Goal: Task Accomplishment & Management: Manage account settings

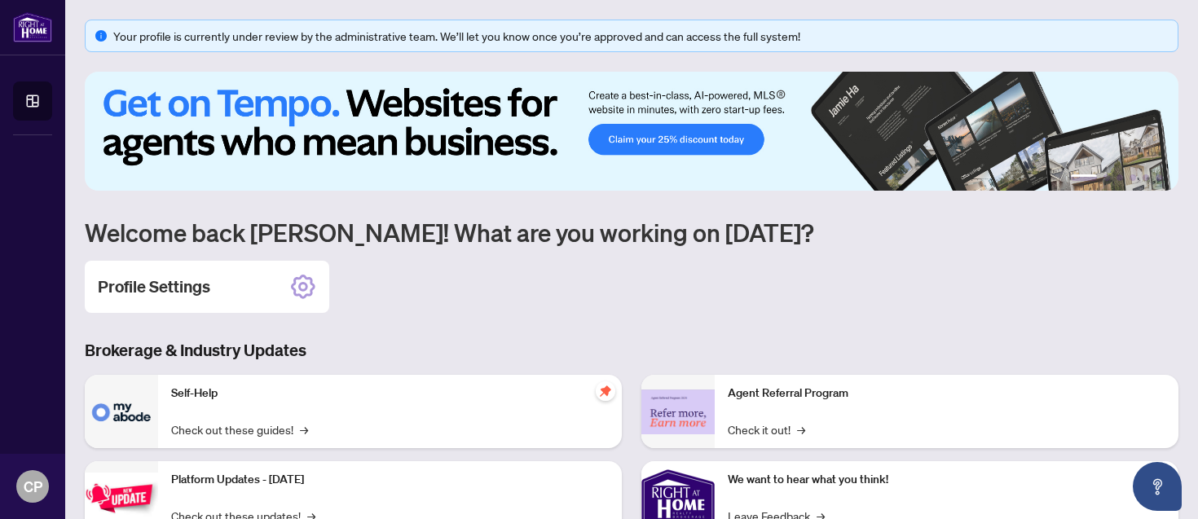
click at [100, 37] on icon "info-circle" at bounding box center [100, 35] width 11 height 11
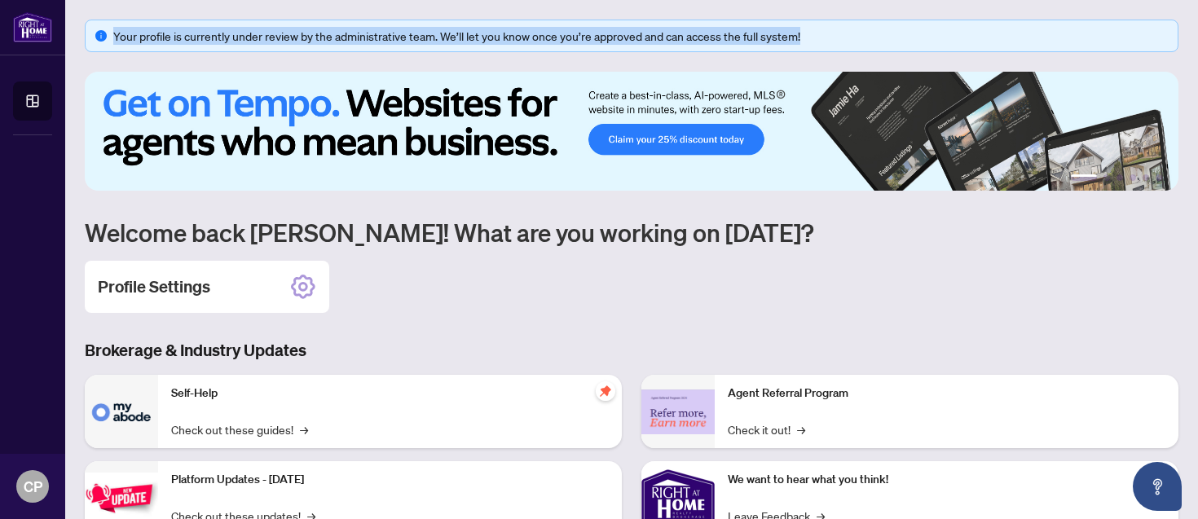
click at [100, 37] on icon "info-circle" at bounding box center [100, 35] width 11 height 11
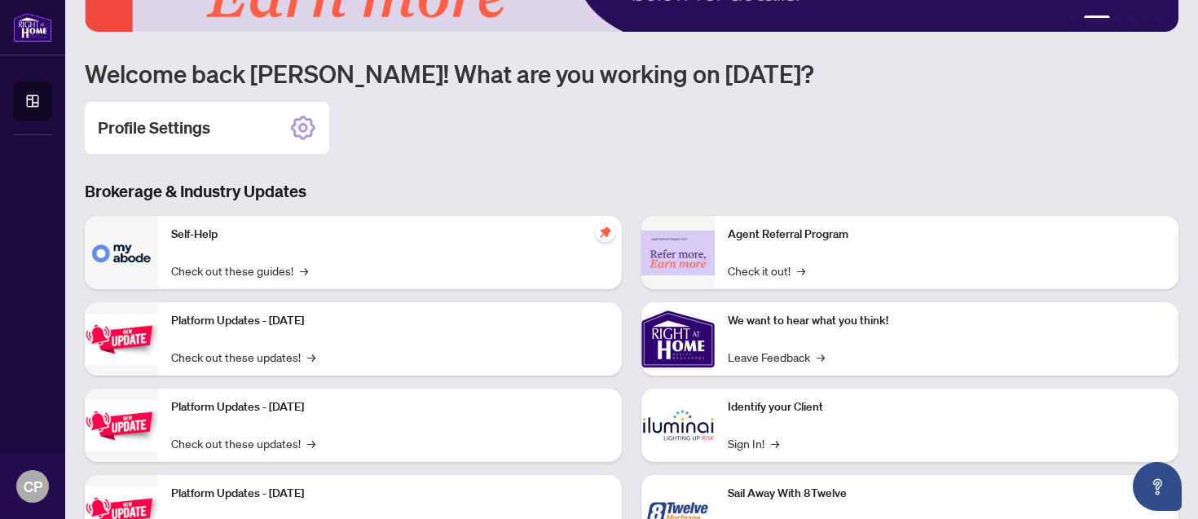
scroll to position [232, 0]
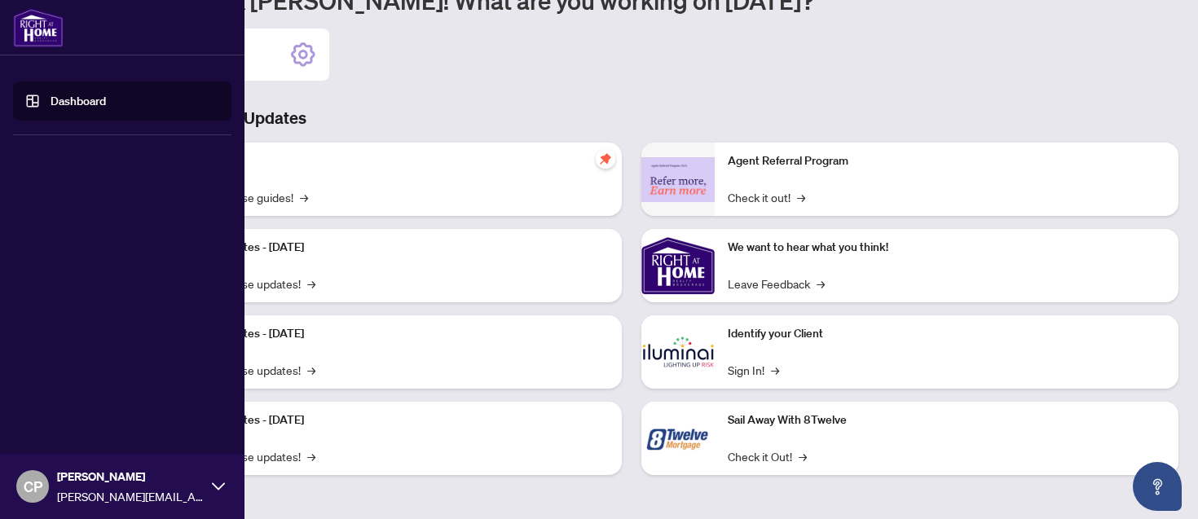
click at [30, 479] on span "CP" at bounding box center [33, 486] width 19 height 23
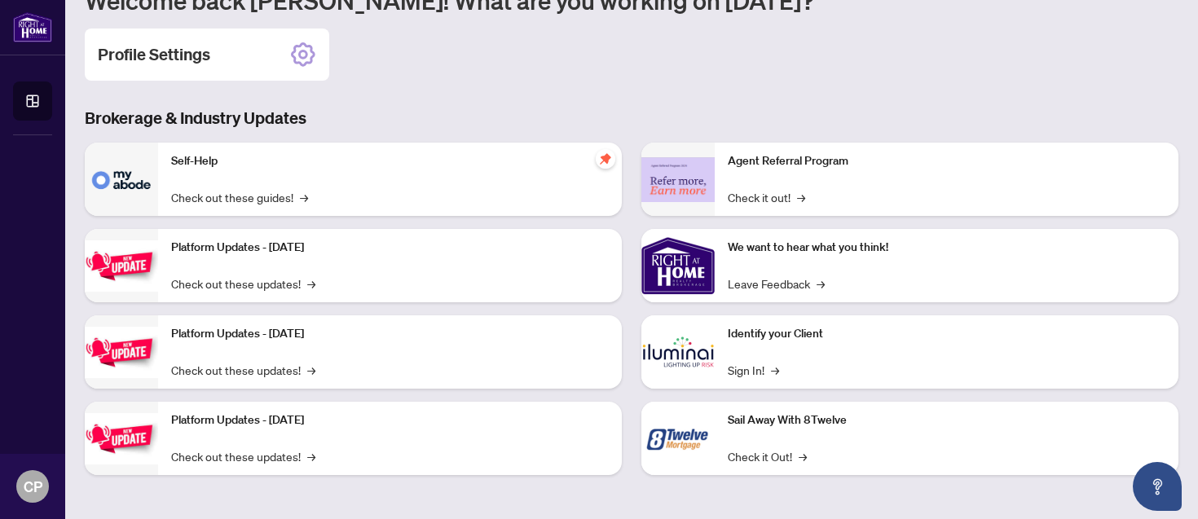
scroll to position [0, 0]
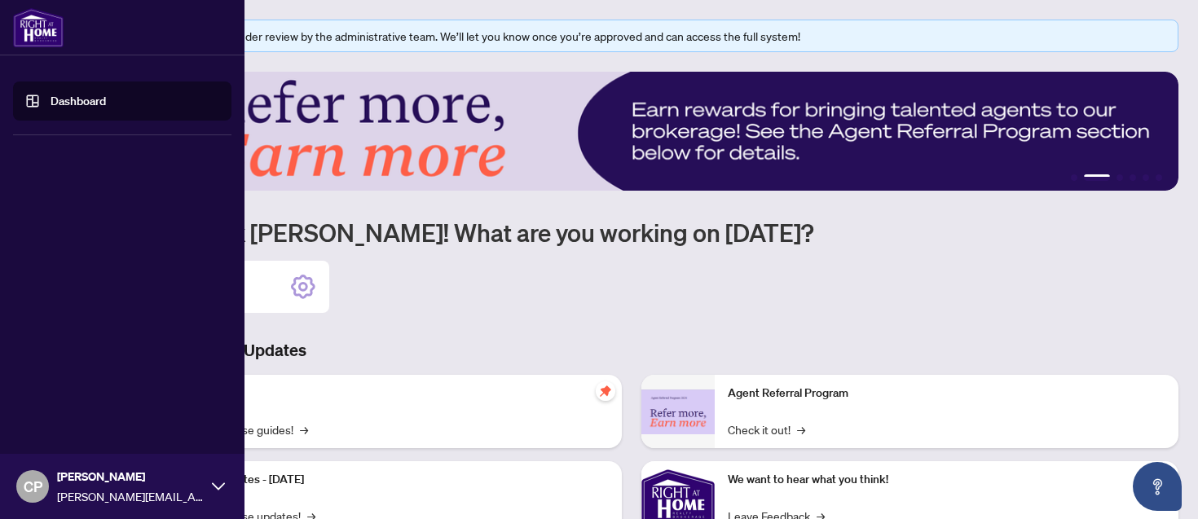
click at [36, 492] on span "CP" at bounding box center [33, 486] width 19 height 23
click at [108, 227] on div "Dashboard [PERSON_NAME] Paonessa [EMAIL_ADDRESS][PERSON_NAME][DOMAIN_NAME]" at bounding box center [122, 259] width 244 height 519
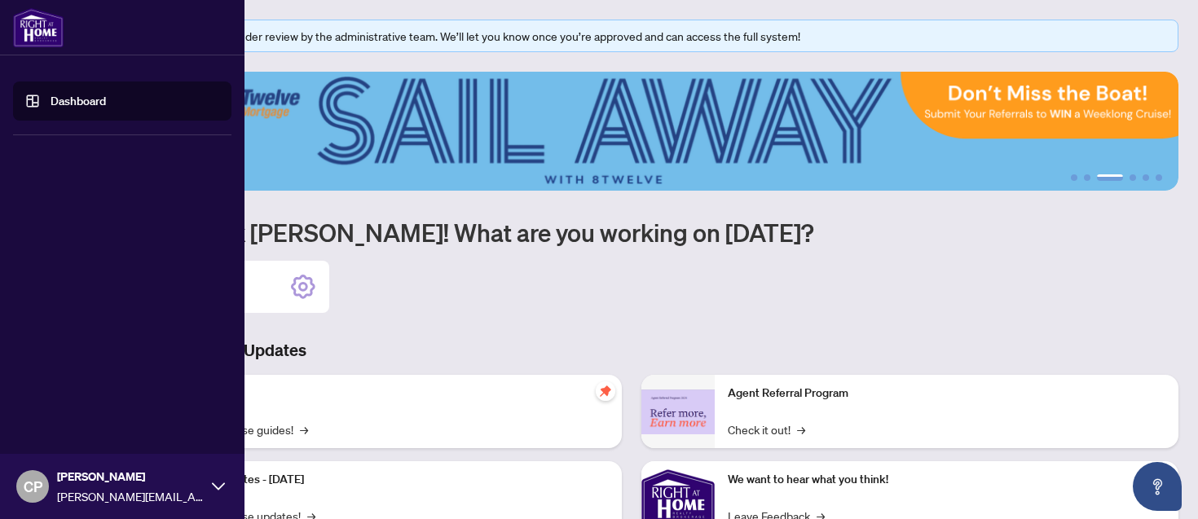
click at [46, 42] on img at bounding box center [38, 27] width 51 height 39
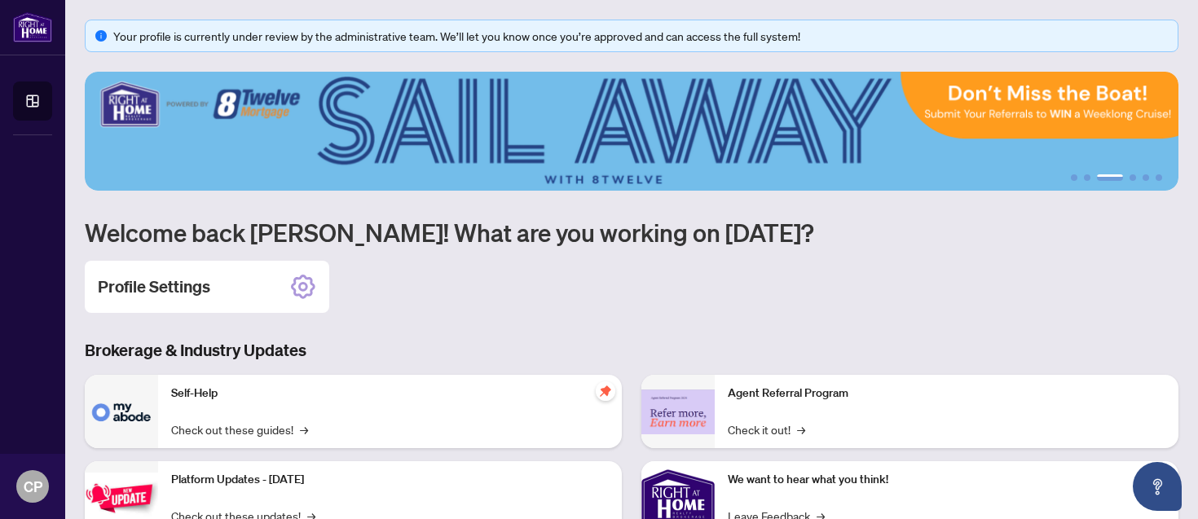
click at [538, 239] on h1 "Welcome back [PERSON_NAME]! What are you working on [DATE]?" at bounding box center [631, 232] width 1093 height 31
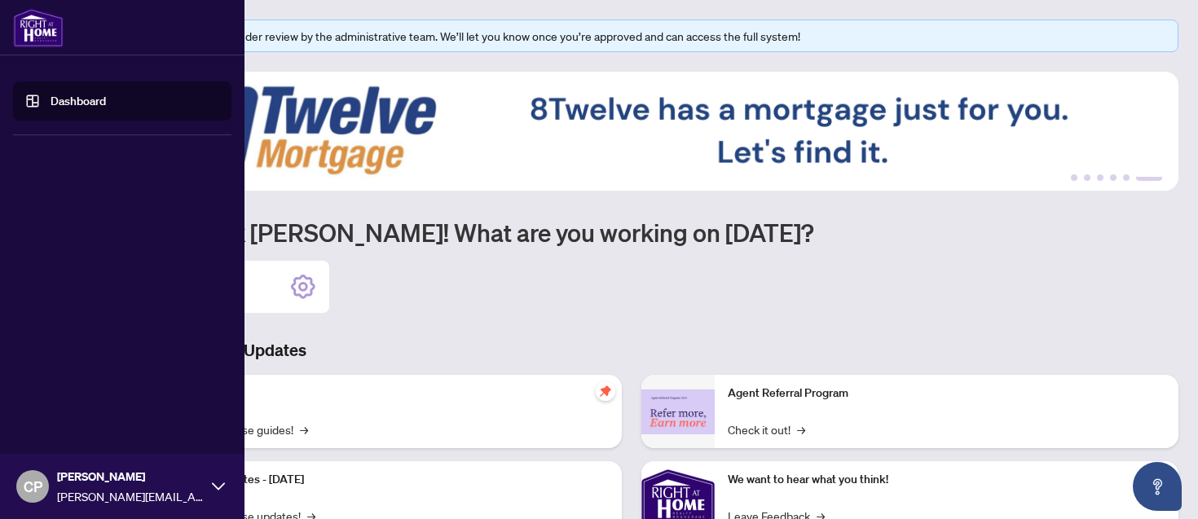
click at [48, 32] on img at bounding box center [38, 27] width 51 height 39
click at [218, 489] on icon at bounding box center [218, 485] width 13 height 7
click at [218, 489] on icon at bounding box center [218, 486] width 13 height 13
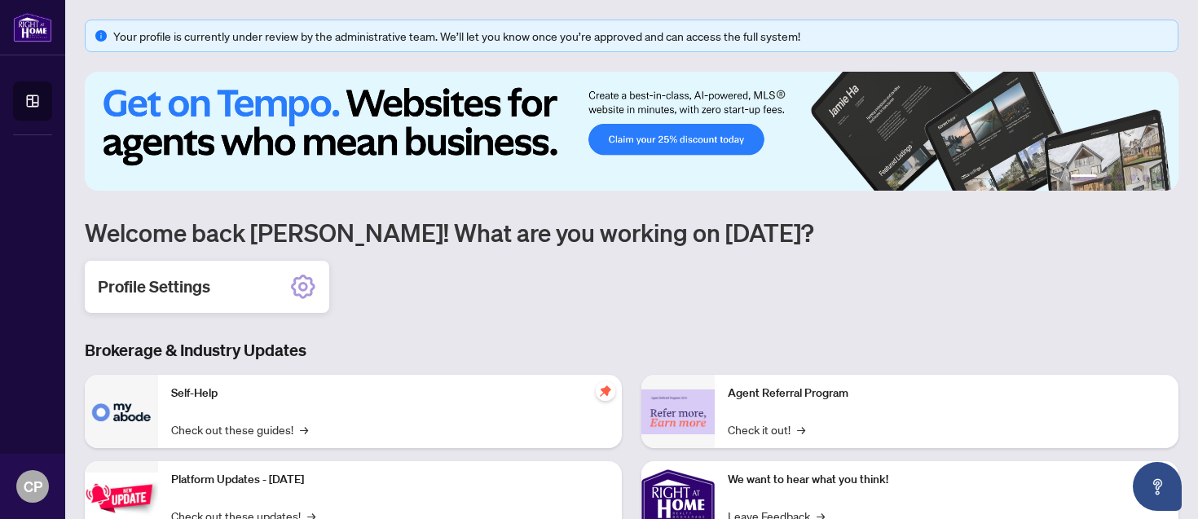
click at [305, 288] on icon at bounding box center [303, 287] width 26 height 26
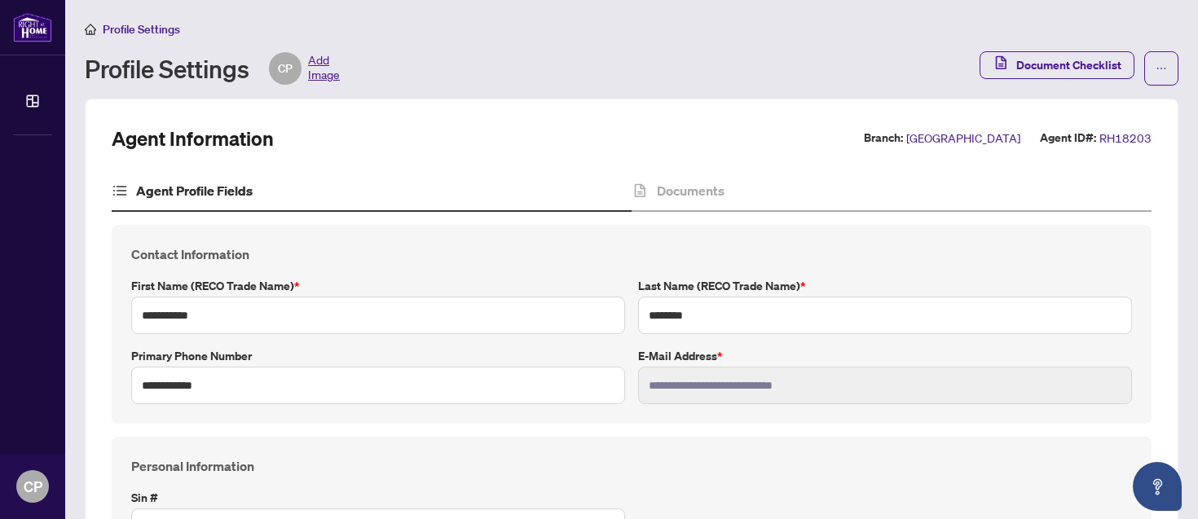
type input "****"
type input "**********"
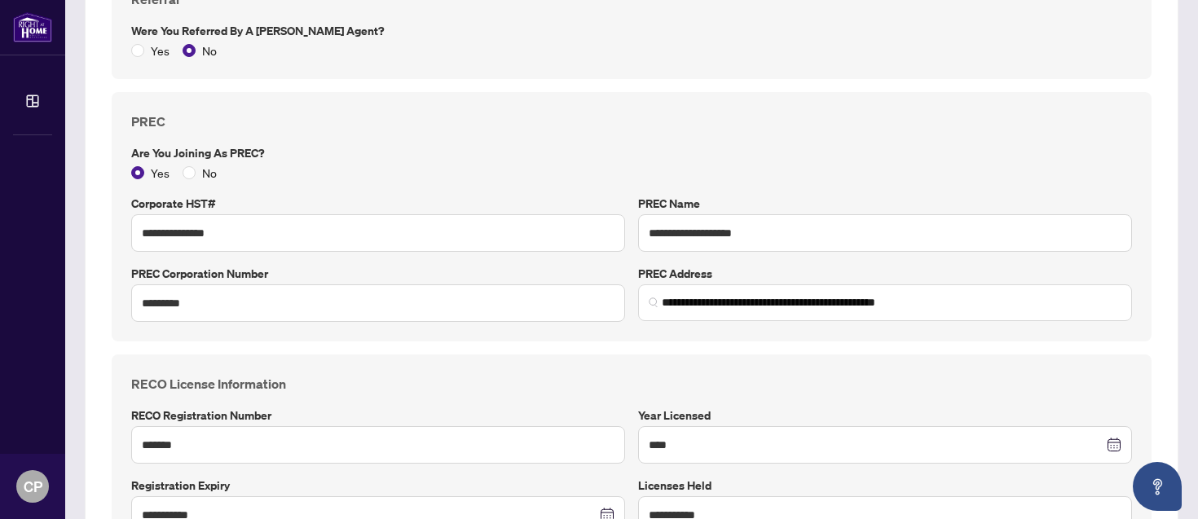
scroll to position [621, 0]
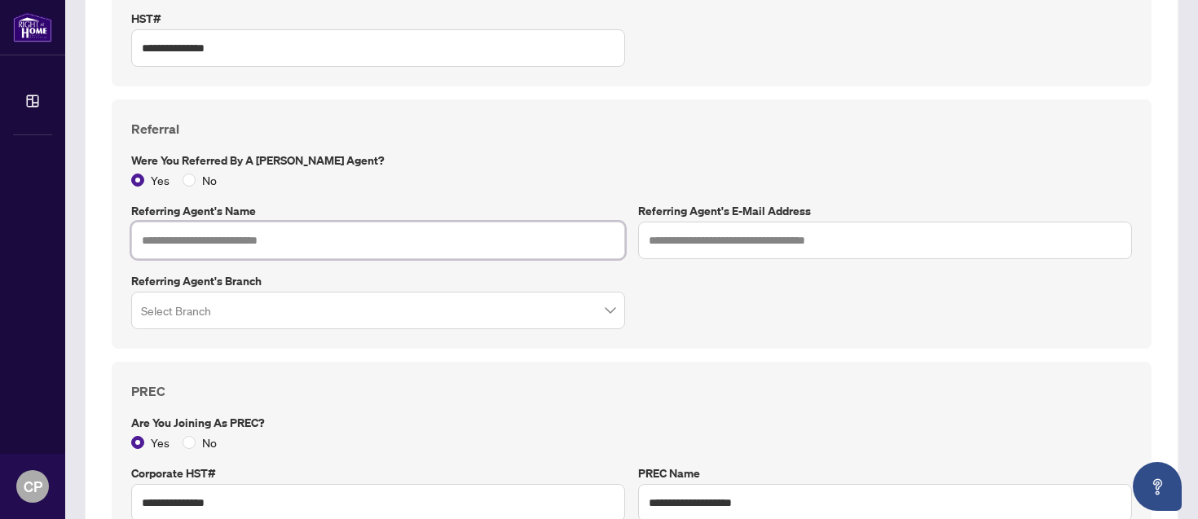
click at [254, 246] on input "text" at bounding box center [378, 240] width 494 height 37
click at [416, 231] on input "*****" at bounding box center [378, 240] width 494 height 37
type input "**********"
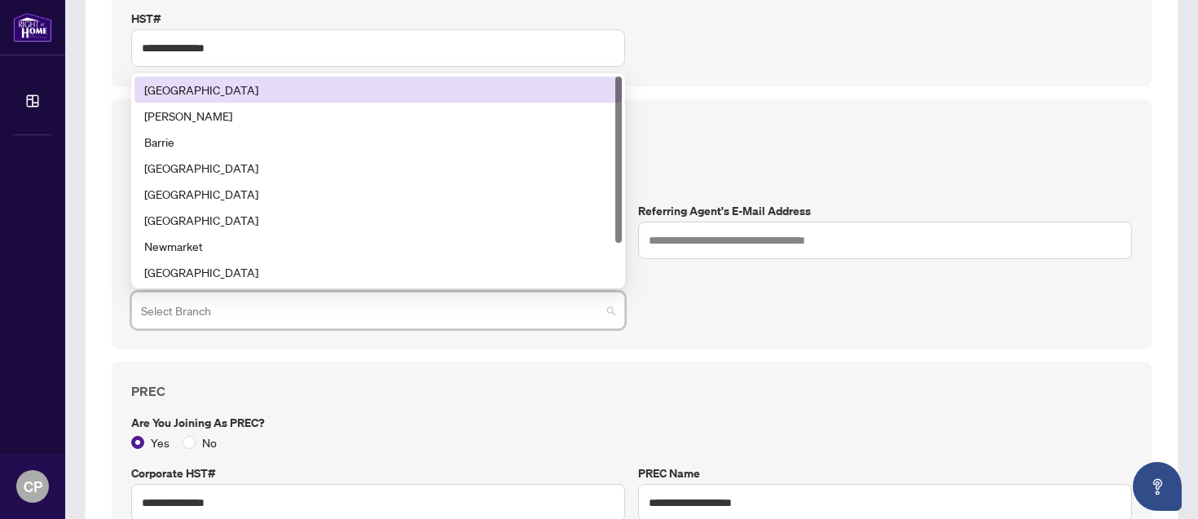
click at [385, 313] on input "search" at bounding box center [371, 313] width 460 height 36
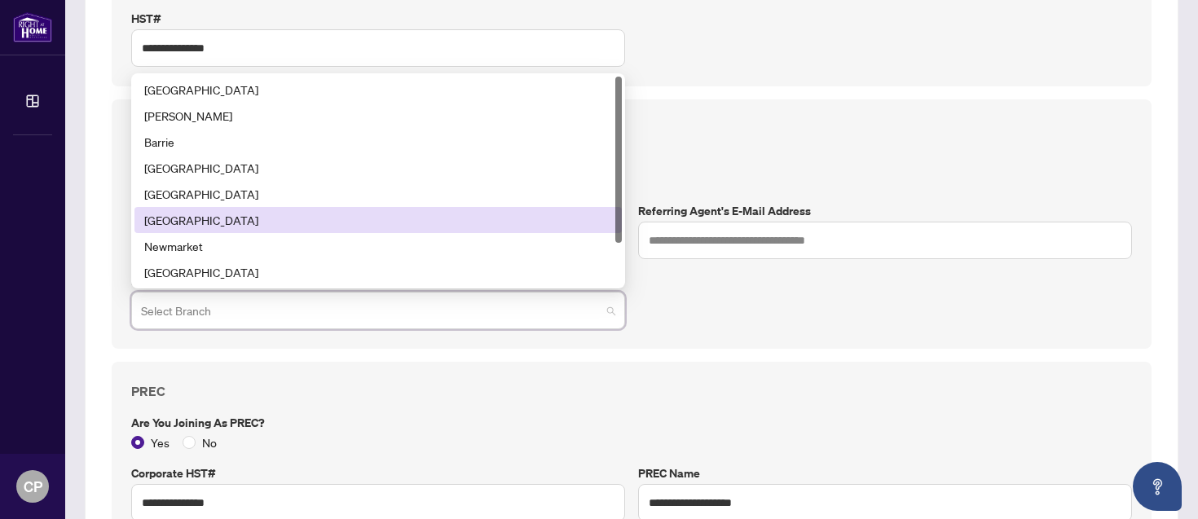
click at [378, 218] on div "[GEOGRAPHIC_DATA]" at bounding box center [378, 220] width 468 height 18
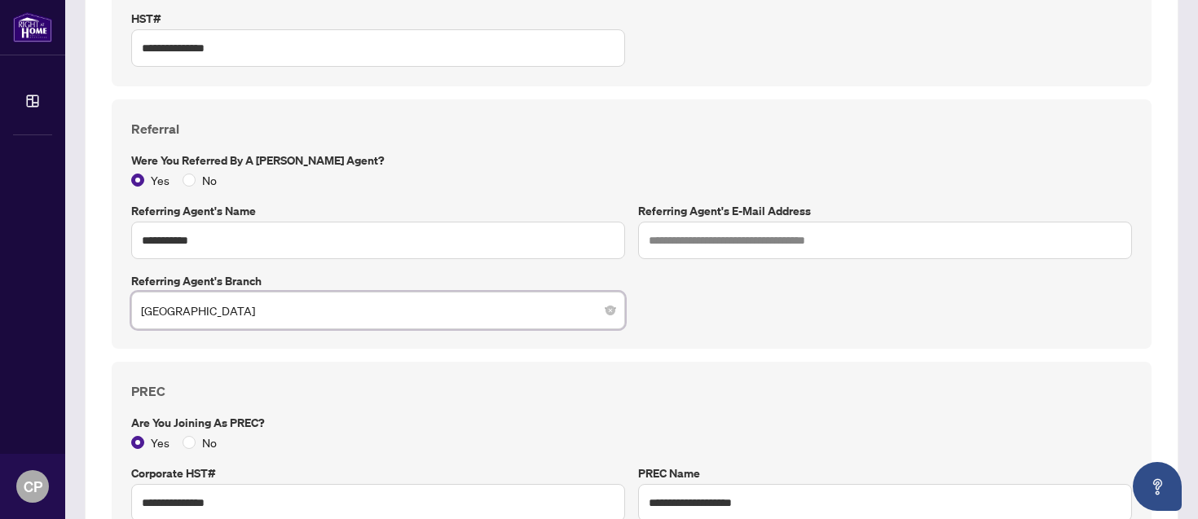
click at [881, 303] on div "**********" at bounding box center [632, 224] width 1014 height 210
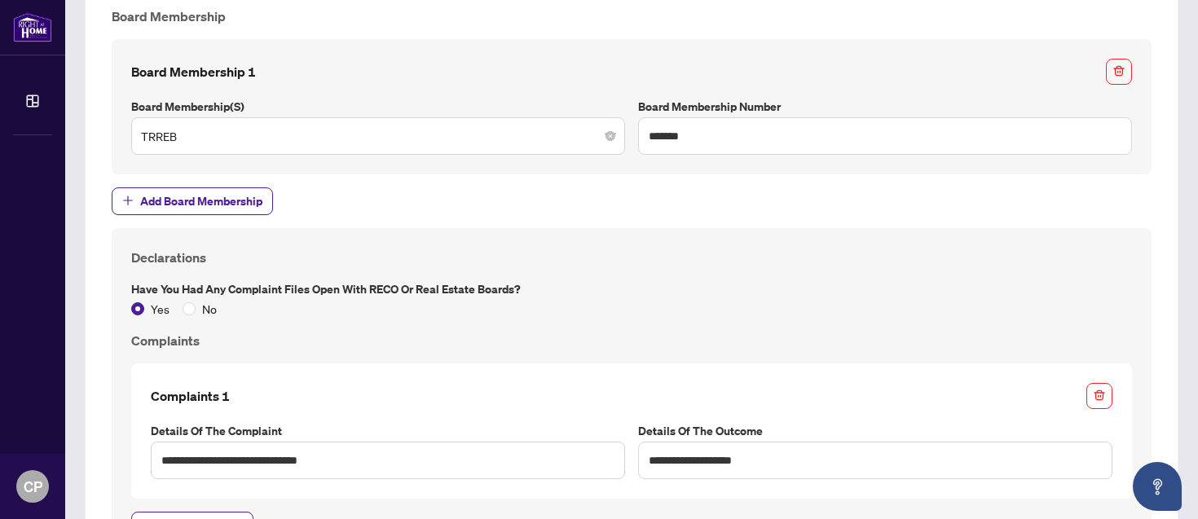
scroll to position [1753, 0]
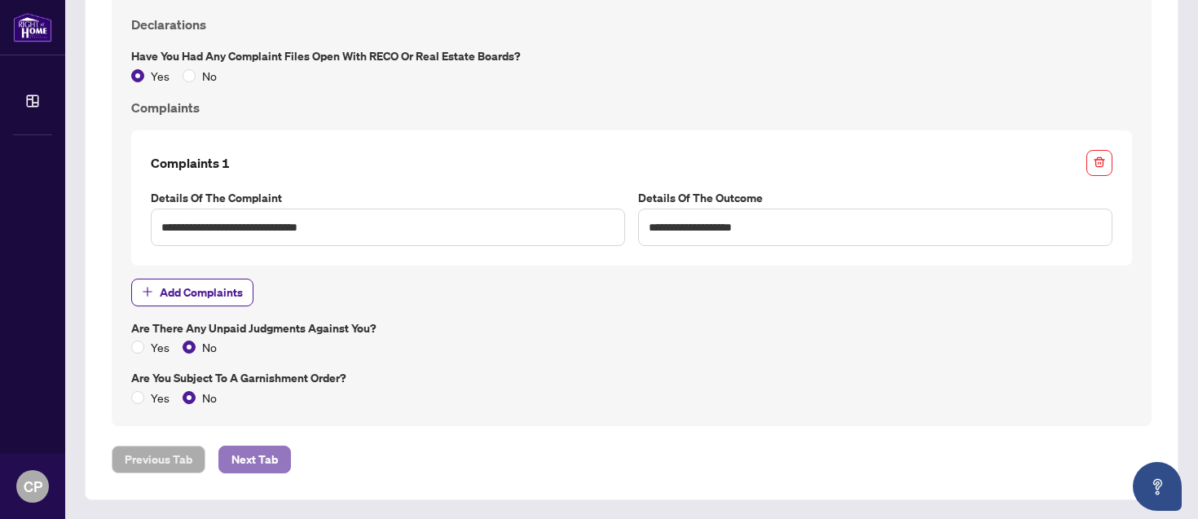
click at [257, 460] on span "Next Tab" at bounding box center [254, 460] width 46 height 26
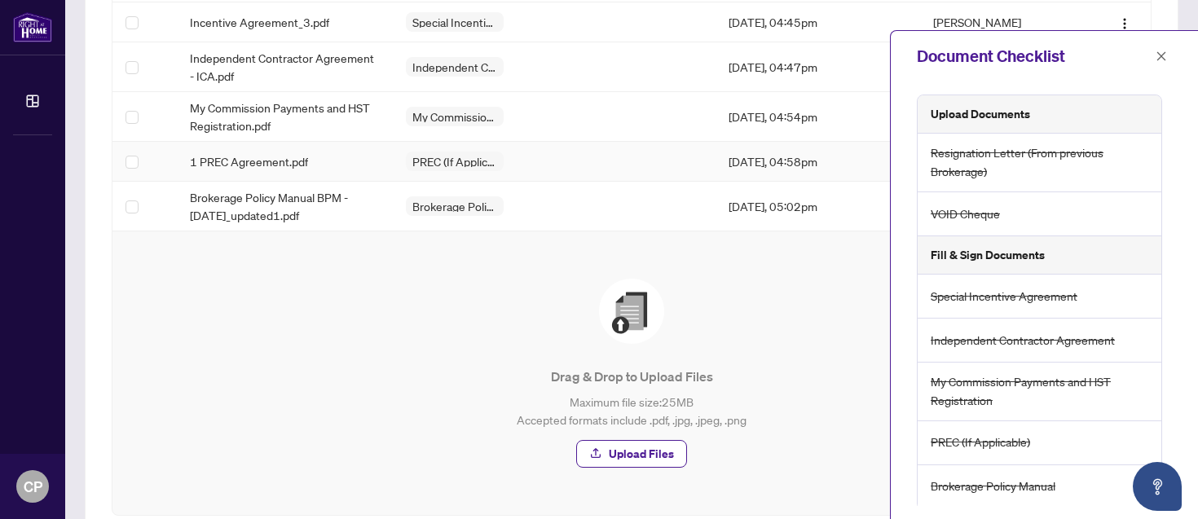
scroll to position [440, 0]
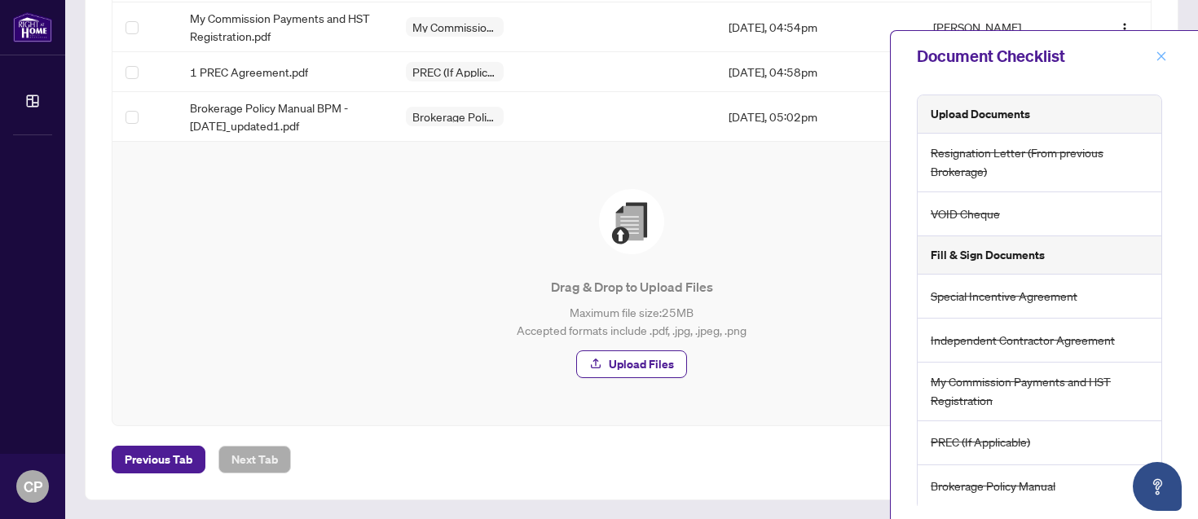
click at [1155, 56] on button "button" at bounding box center [1161, 56] width 21 height 20
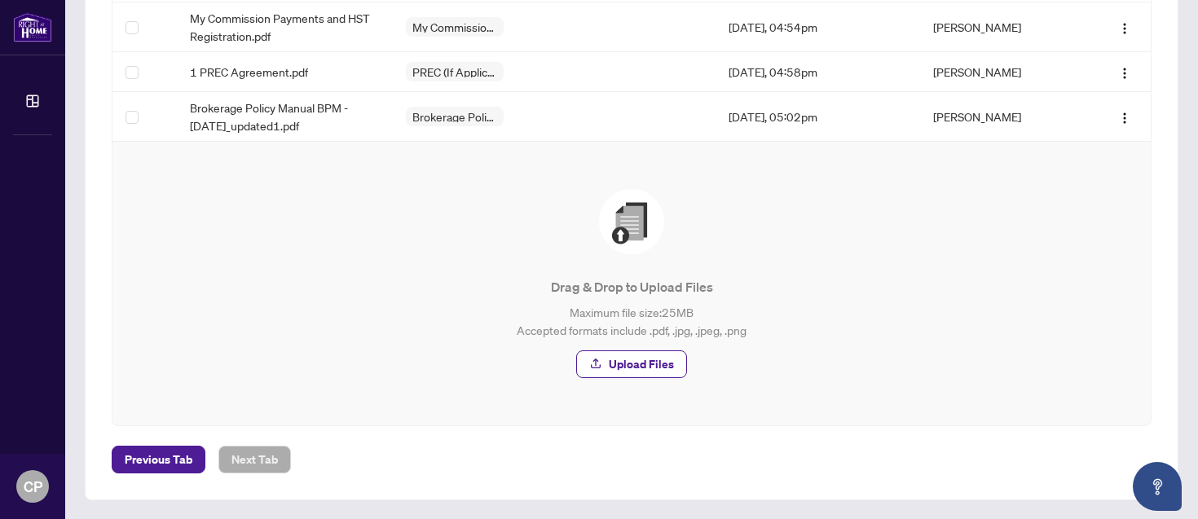
scroll to position [0, 0]
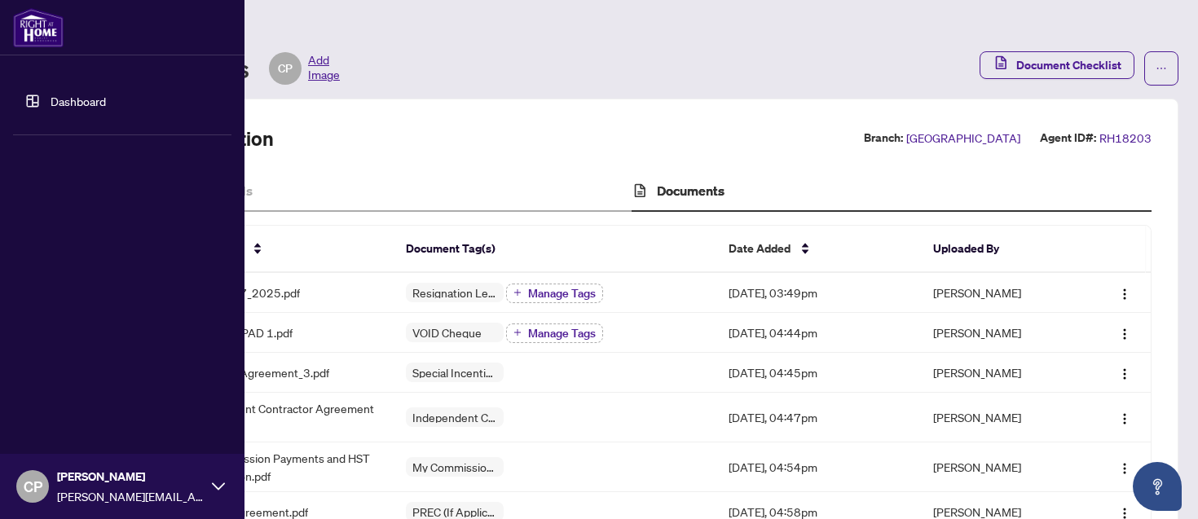
click at [34, 33] on img at bounding box center [38, 27] width 51 height 39
